Goal: Task Accomplishment & Management: Complete application form

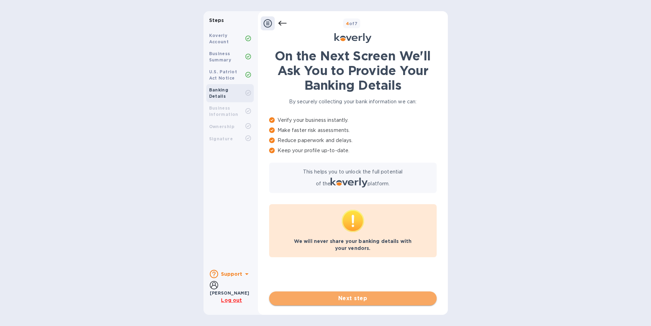
click at [252, 250] on span "Next step" at bounding box center [353, 298] width 156 height 8
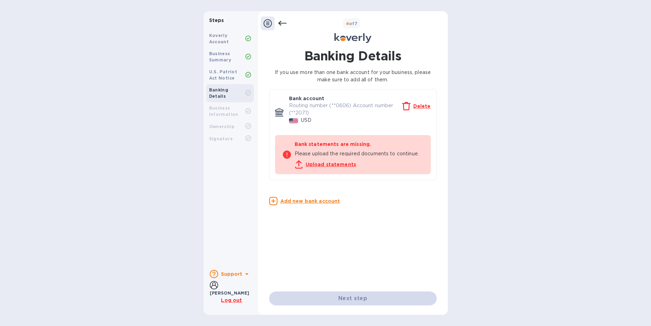
click at [252, 164] on u "Upload statements" at bounding box center [331, 165] width 51 height 6
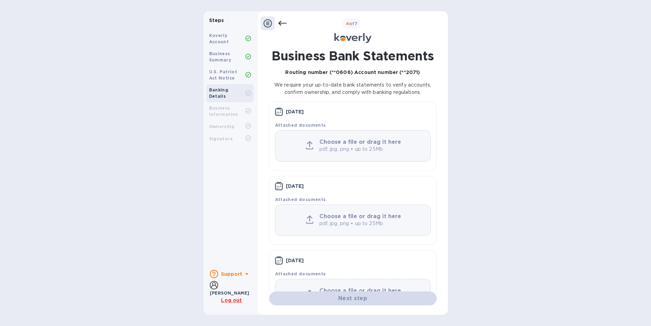
click at [252, 149] on icon at bounding box center [309, 148] width 7 height 2
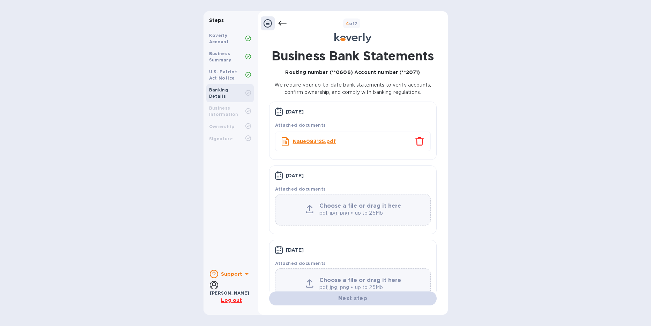
click at [252, 209] on div at bounding box center [310, 210] width 14 height 10
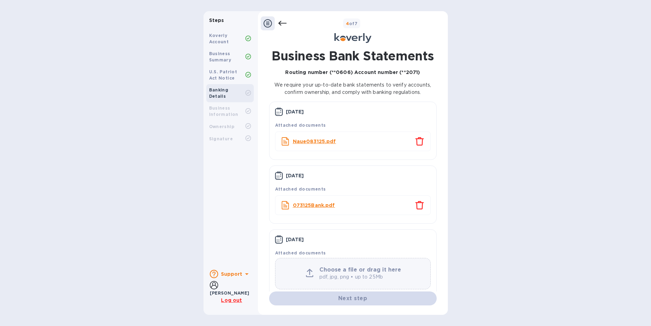
click at [252, 248] on div "Attached documents" at bounding box center [353, 250] width 158 height 16
click at [252, 250] on b "Attached documents" at bounding box center [300, 252] width 51 height 5
click at [252, 250] on div "Choose a file or drag it here pdf, jpg, png • up to 25Mb" at bounding box center [352, 274] width 155 height 14
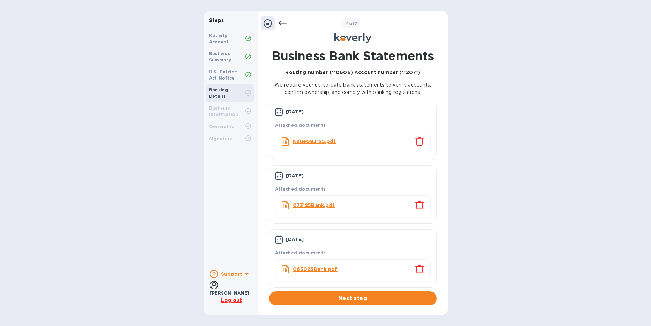
click at [252, 250] on span "Next step" at bounding box center [353, 298] width 156 height 8
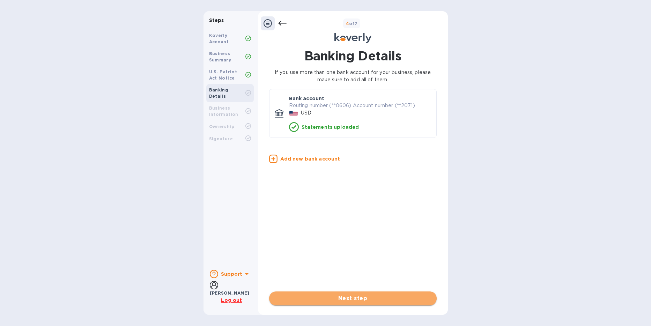
click at [252, 250] on span "Next step" at bounding box center [353, 298] width 156 height 8
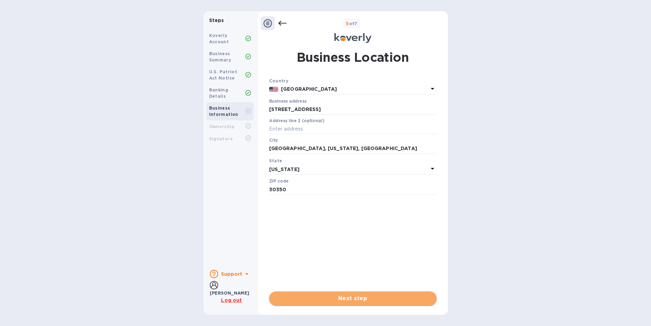
click at [252, 250] on span "Next step" at bounding box center [353, 298] width 156 height 8
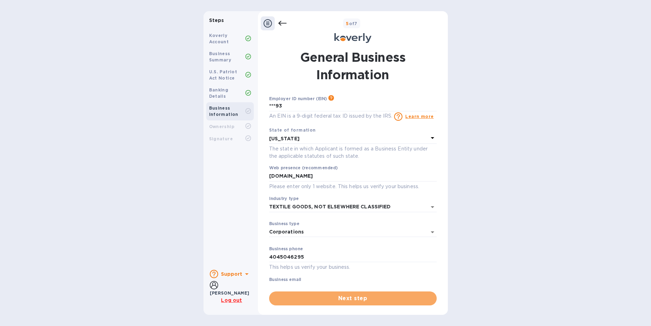
click at [252, 250] on span "Next step" at bounding box center [353, 298] width 156 height 8
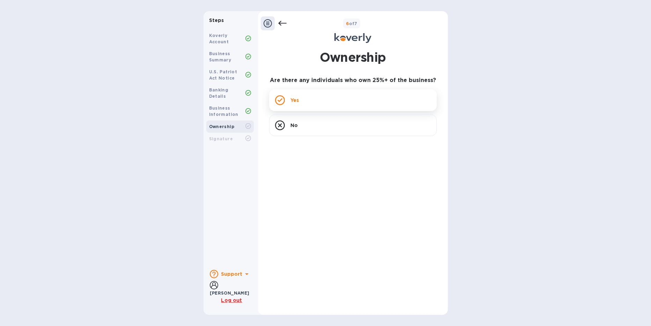
click at [252, 100] on icon at bounding box center [280, 100] width 10 height 10
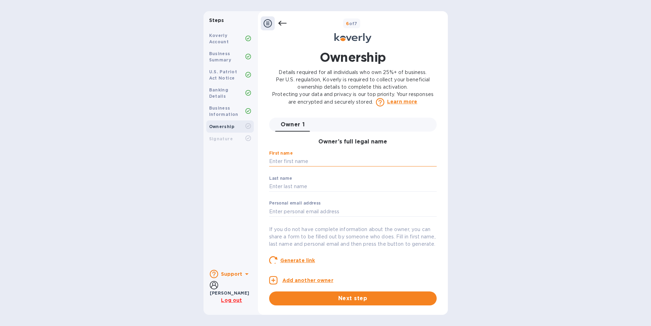
click at [252, 163] on input "text" at bounding box center [353, 161] width 168 height 10
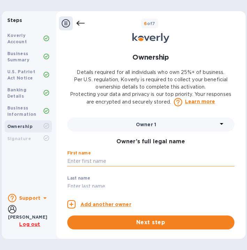
click at [85, 160] on input "text" at bounding box center [151, 161] width 168 height 10
type input "[PERSON_NAME]"
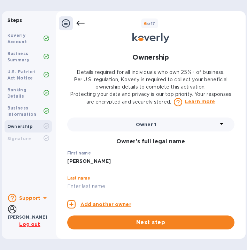
click at [93, 184] on input "text" at bounding box center [151, 186] width 168 height 10
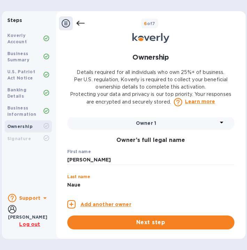
type input "Naue"
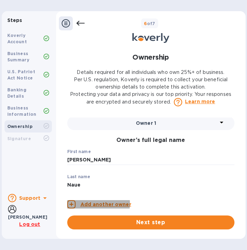
click at [94, 201] on p "Add another owner" at bounding box center [106, 204] width 51 height 7
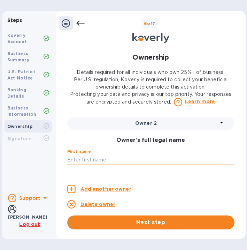
click at [76, 155] on input "text" at bounding box center [151, 160] width 168 height 10
type input "[PERSON_NAME]"
click at [247, 244] on div "Steps Koverly Account Business Summary U.S. Patriot Act Notice Banking Details …" at bounding box center [123, 125] width 247 height 250
click at [107, 155] on input "[PERSON_NAME]" at bounding box center [151, 160] width 168 height 10
click at [108, 156] on input "[PERSON_NAME]" at bounding box center [151, 160] width 168 height 10
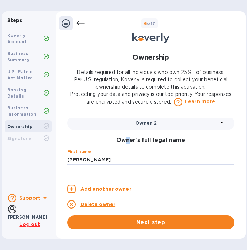
click at [130, 138] on h3 "Owner’s full legal name" at bounding box center [151, 140] width 168 height 7
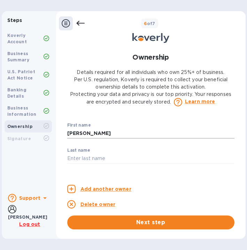
scroll to position [32, 0]
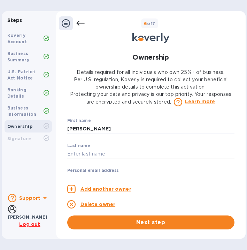
click at [80, 150] on input "text" at bounding box center [151, 154] width 168 height 10
type input "Naue"
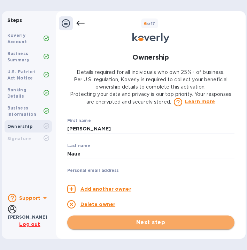
click at [141, 218] on span "Next step" at bounding box center [151, 222] width 156 height 8
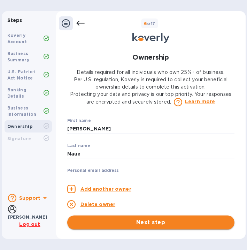
click at [138, 220] on span "Next step" at bounding box center [151, 222] width 156 height 8
